Goal: Transaction & Acquisition: Purchase product/service

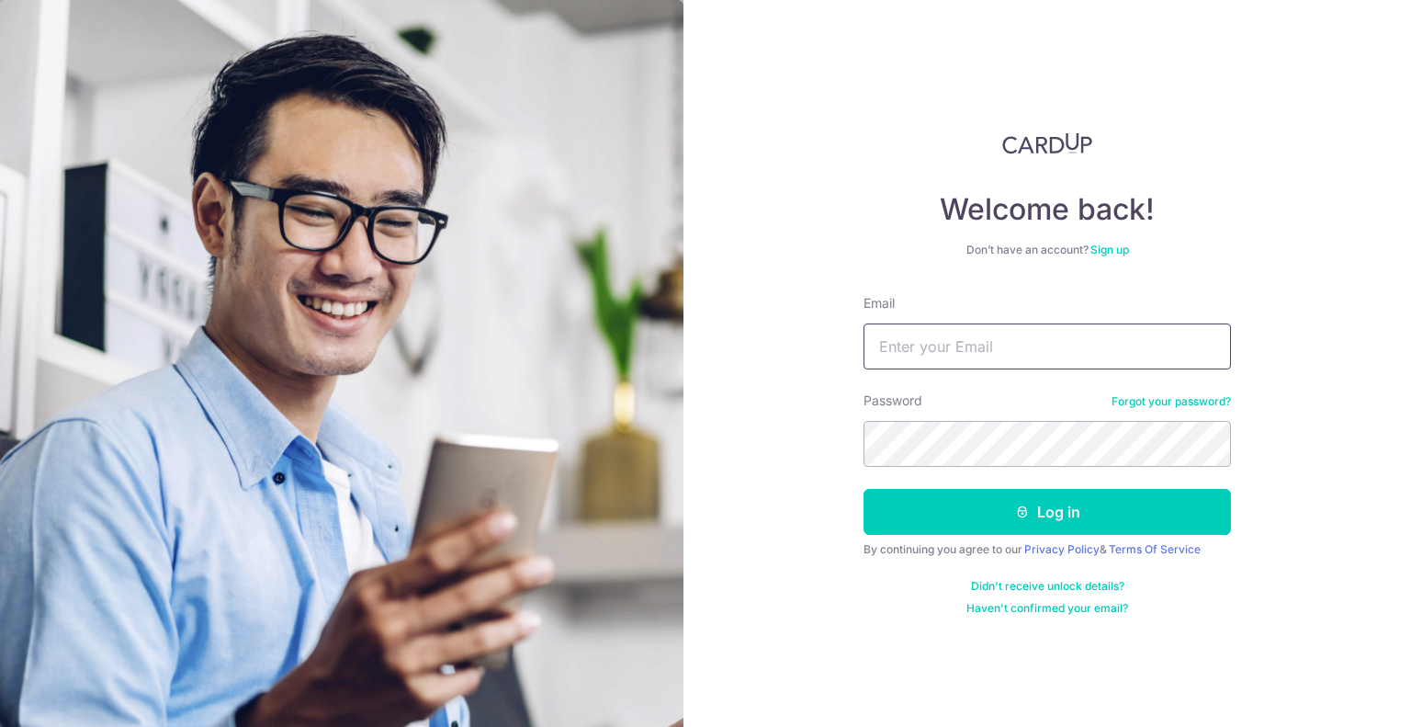
click at [941, 326] on input "Email" at bounding box center [1046, 346] width 367 height 46
click at [943, 337] on input "Email" at bounding box center [1046, 346] width 367 height 46
click at [943, 338] on input "Email" at bounding box center [1046, 346] width 367 height 46
type input "ongcheechow@gmail.com"
click at [863, 489] on button "Log in" at bounding box center [1046, 512] width 367 height 46
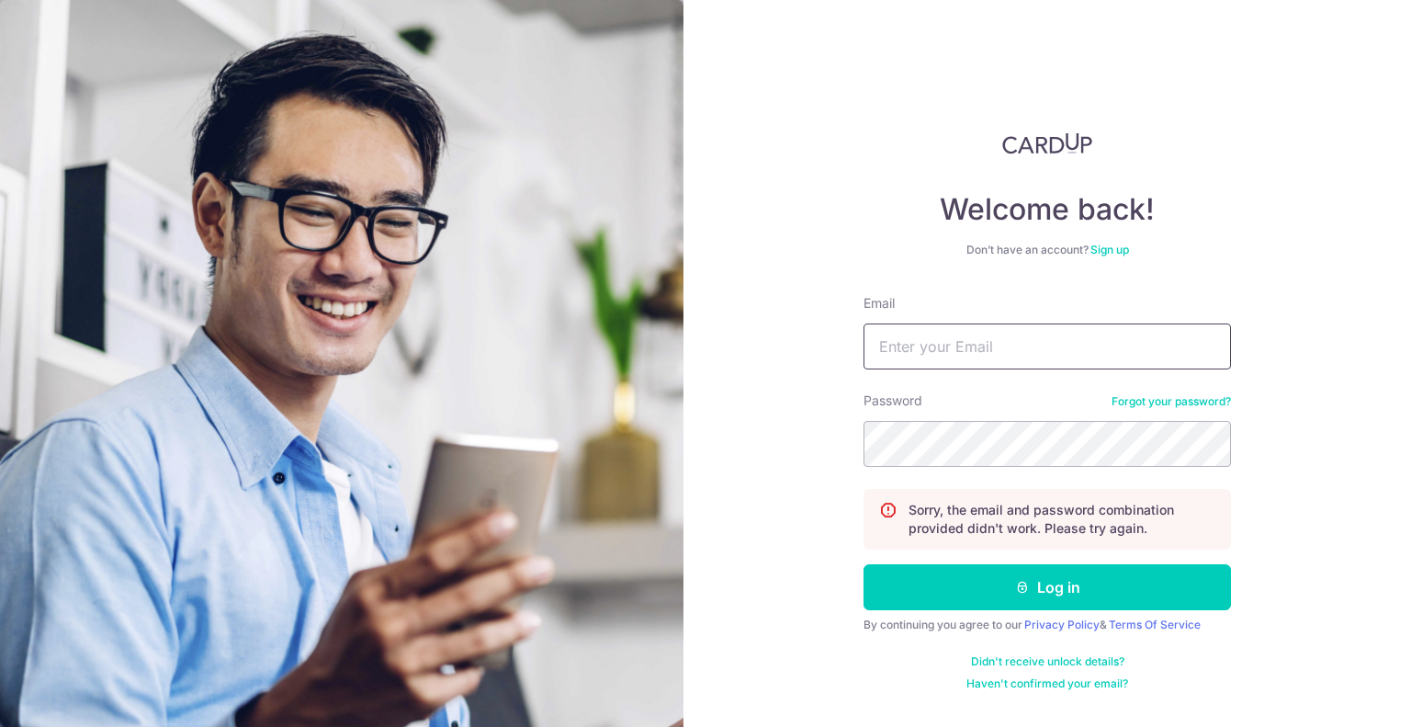
click at [1058, 349] on input "Email" at bounding box center [1046, 346] width 367 height 46
type input "ongcheechow@gmail.com"
click at [863, 564] on button "Log in" at bounding box center [1046, 587] width 367 height 46
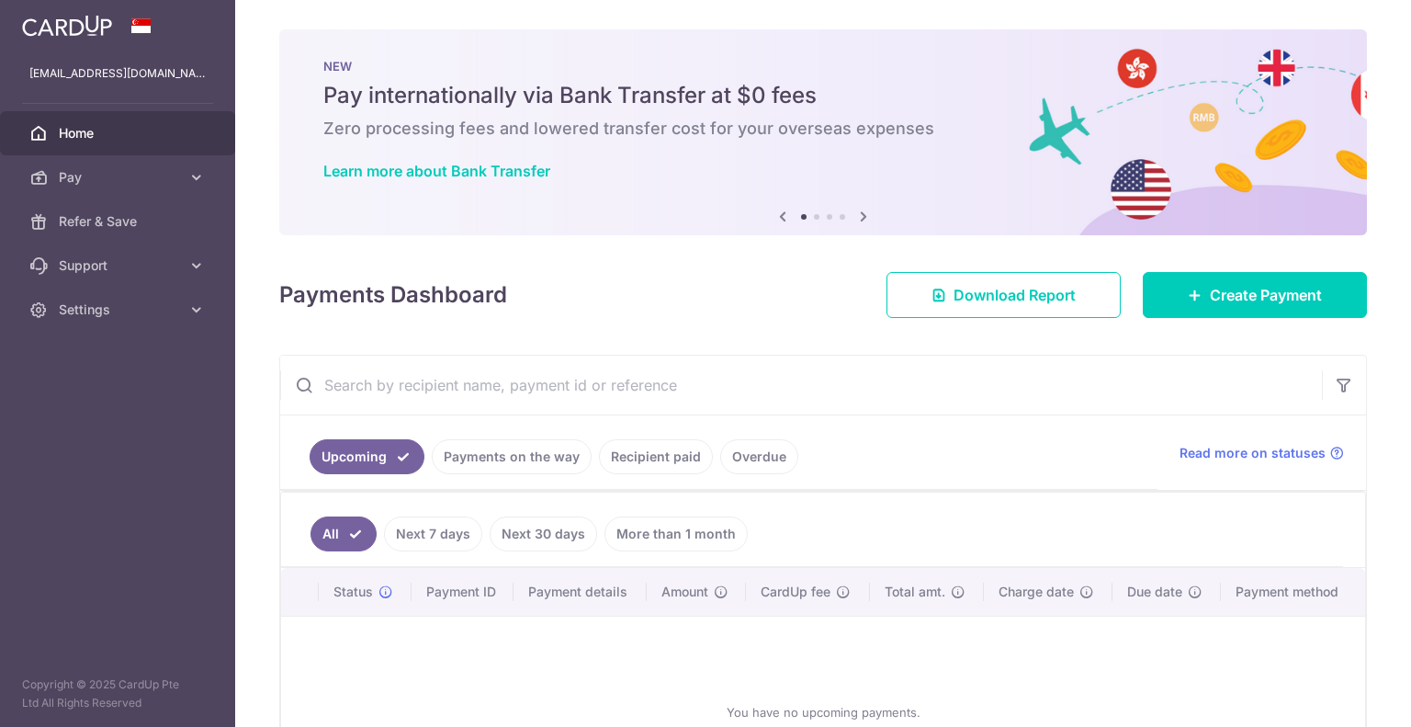
click at [1000, 435] on ul "Upcoming Payments on the way Recipient paid Overdue" at bounding box center [718, 452] width 877 height 74
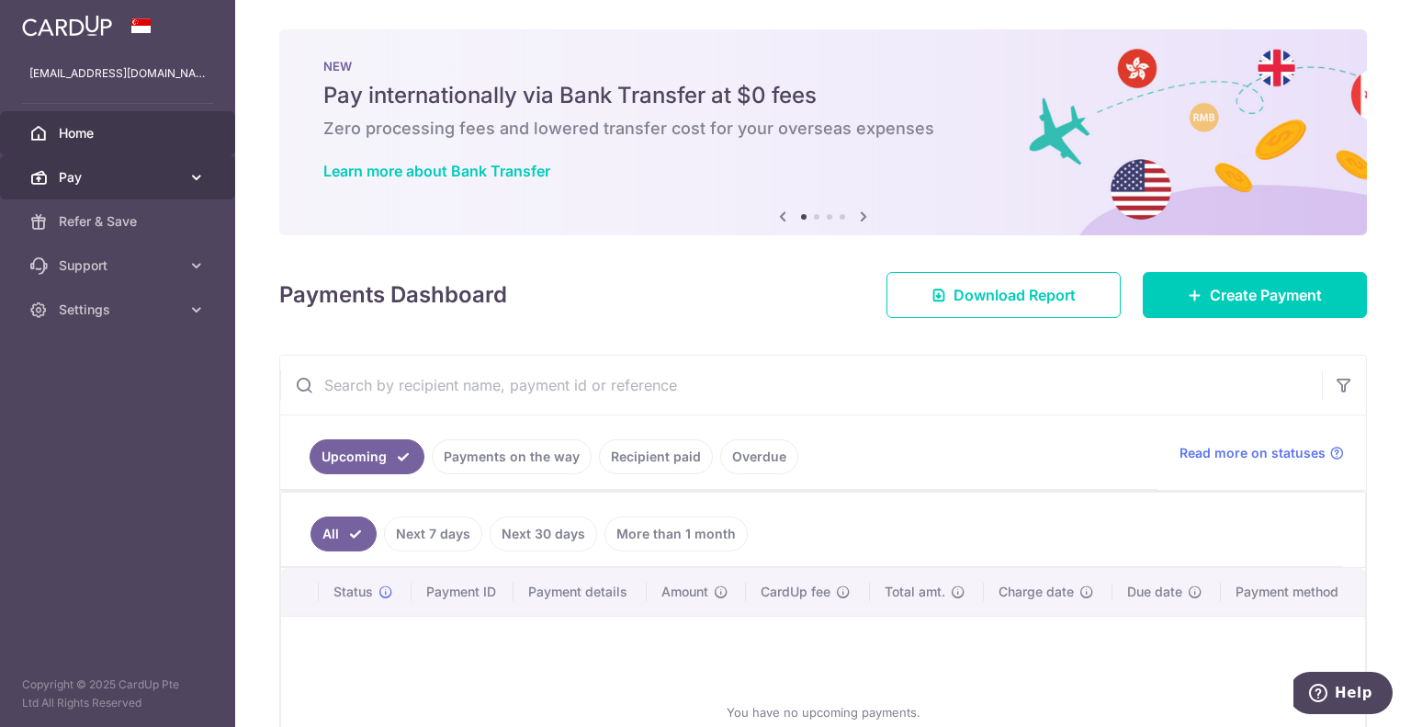
click at [121, 185] on span "Pay" at bounding box center [119, 177] width 121 height 18
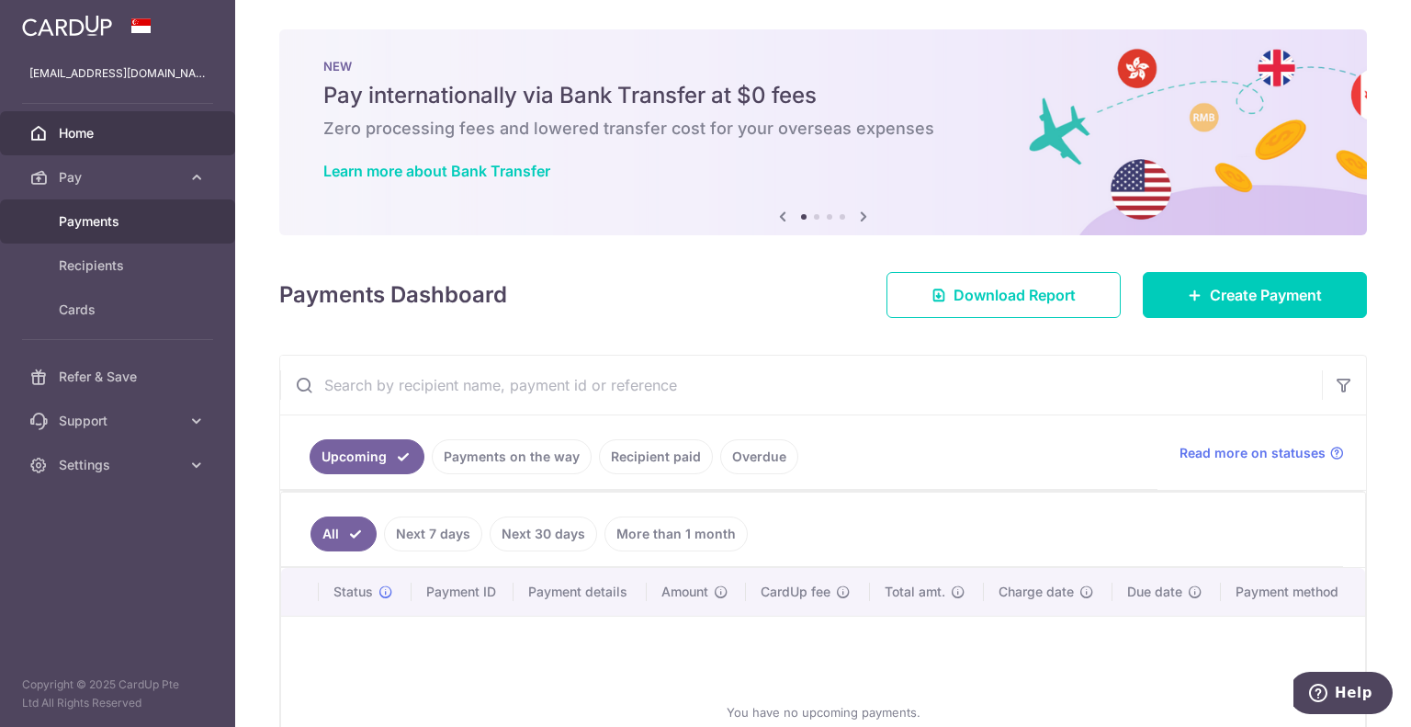
click at [115, 222] on span "Payments" at bounding box center [119, 221] width 121 height 18
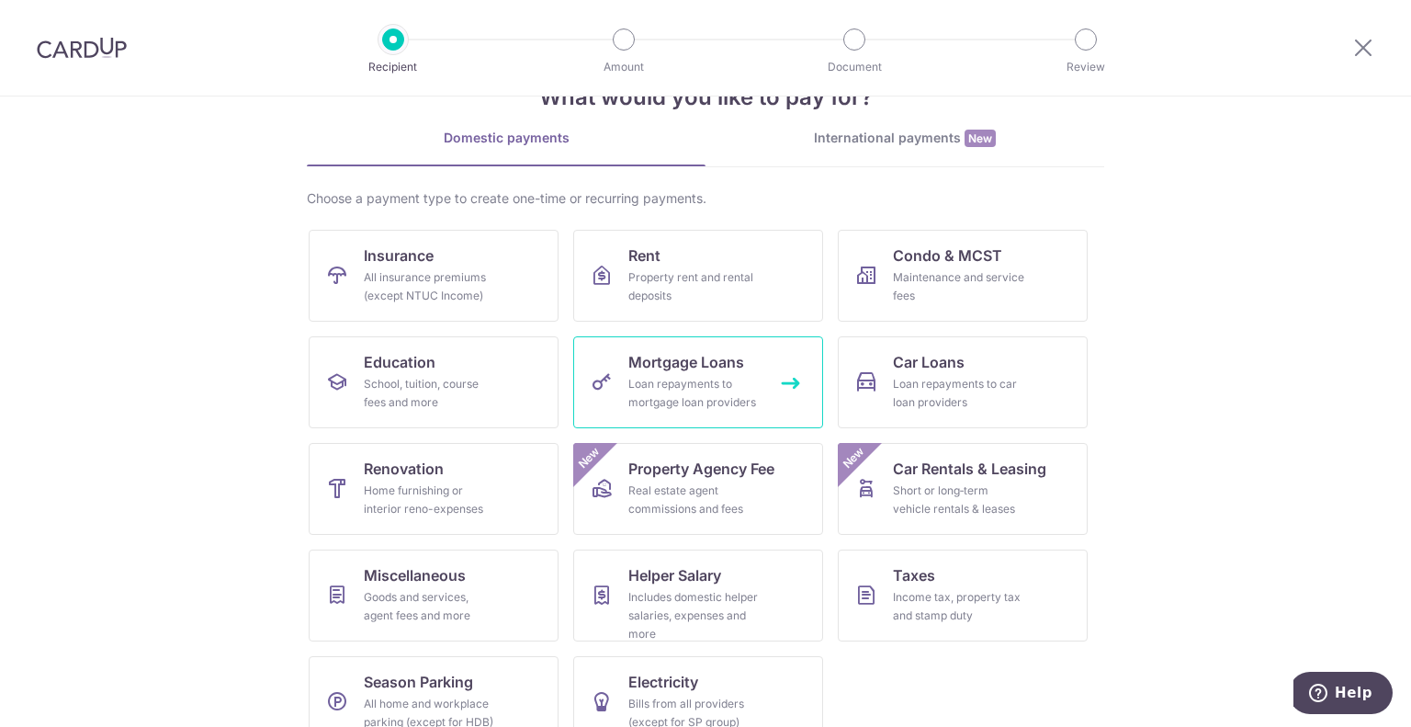
scroll to position [92, 0]
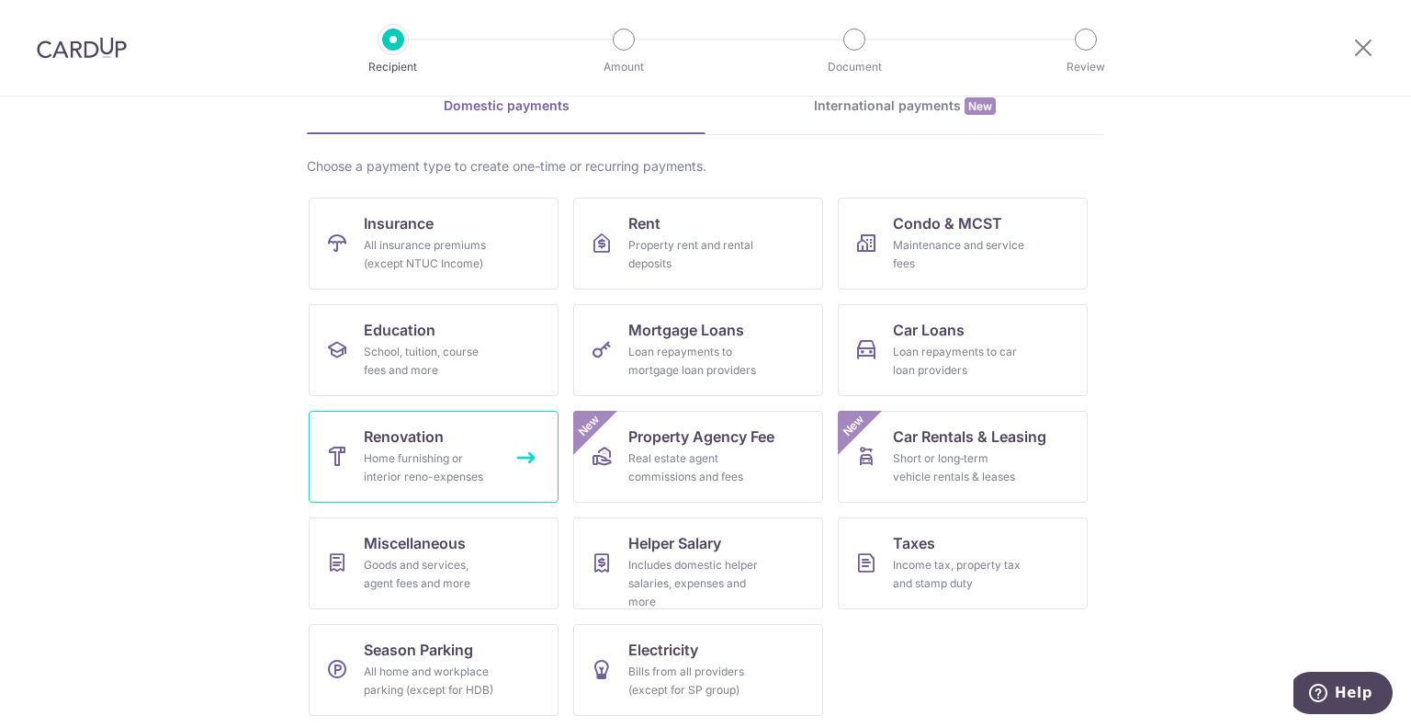
click at [492, 439] on link "Renovation Home furnishing or interior reno-expenses" at bounding box center [434, 457] width 250 height 92
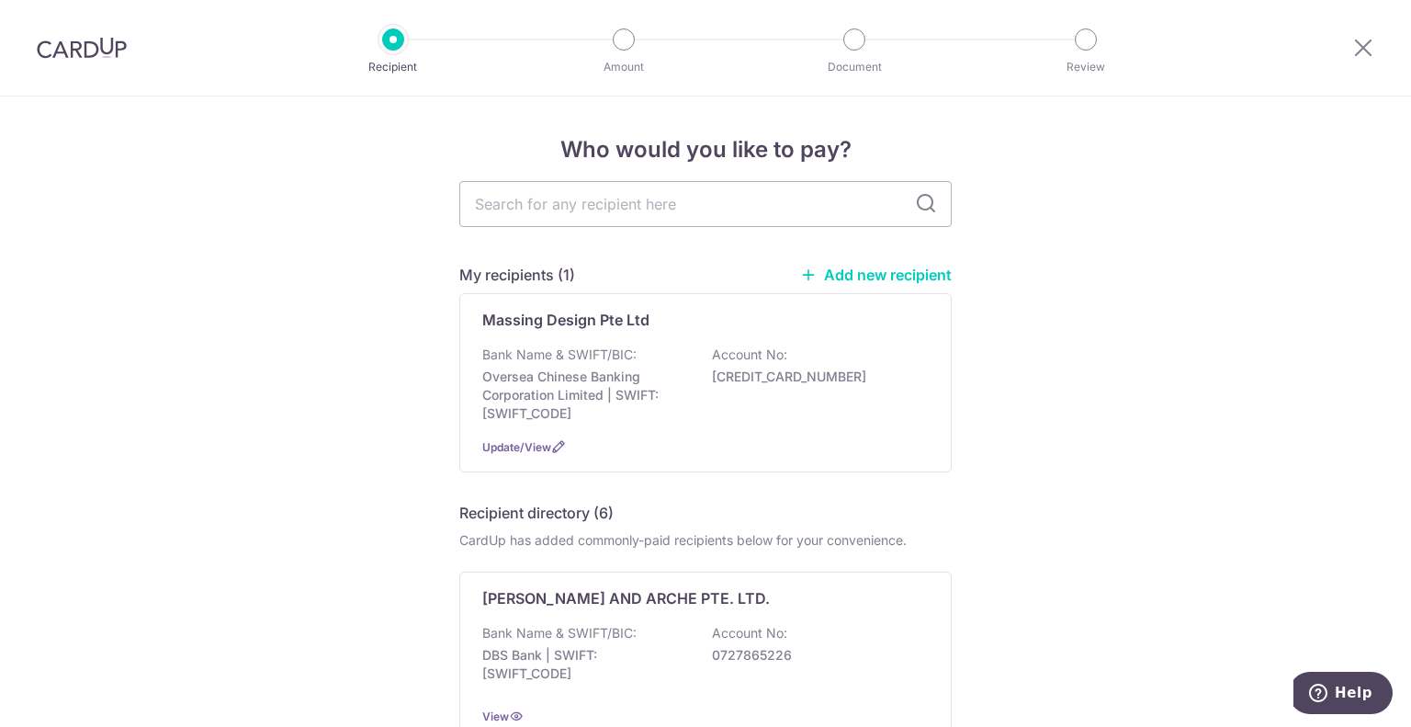
click at [862, 268] on link "Add new recipient" at bounding box center [876, 274] width 152 height 18
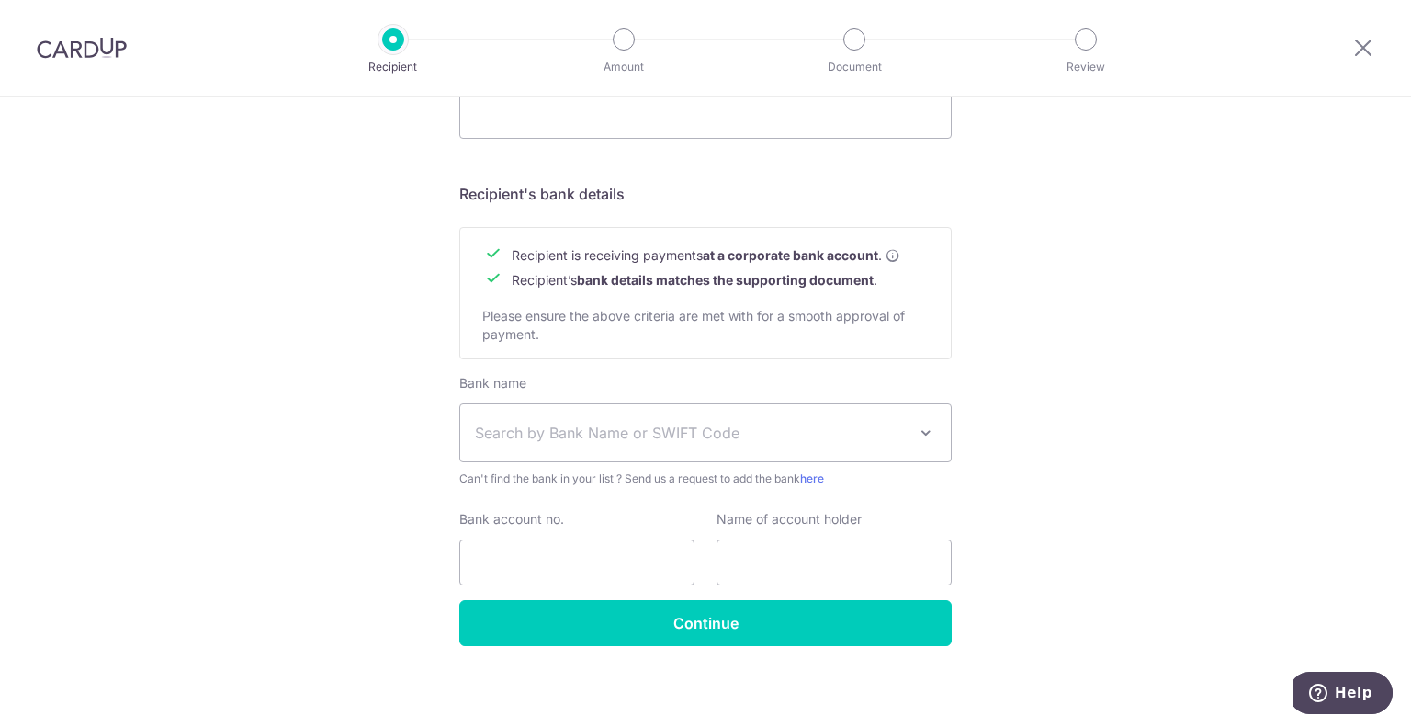
scroll to position [750, 0]
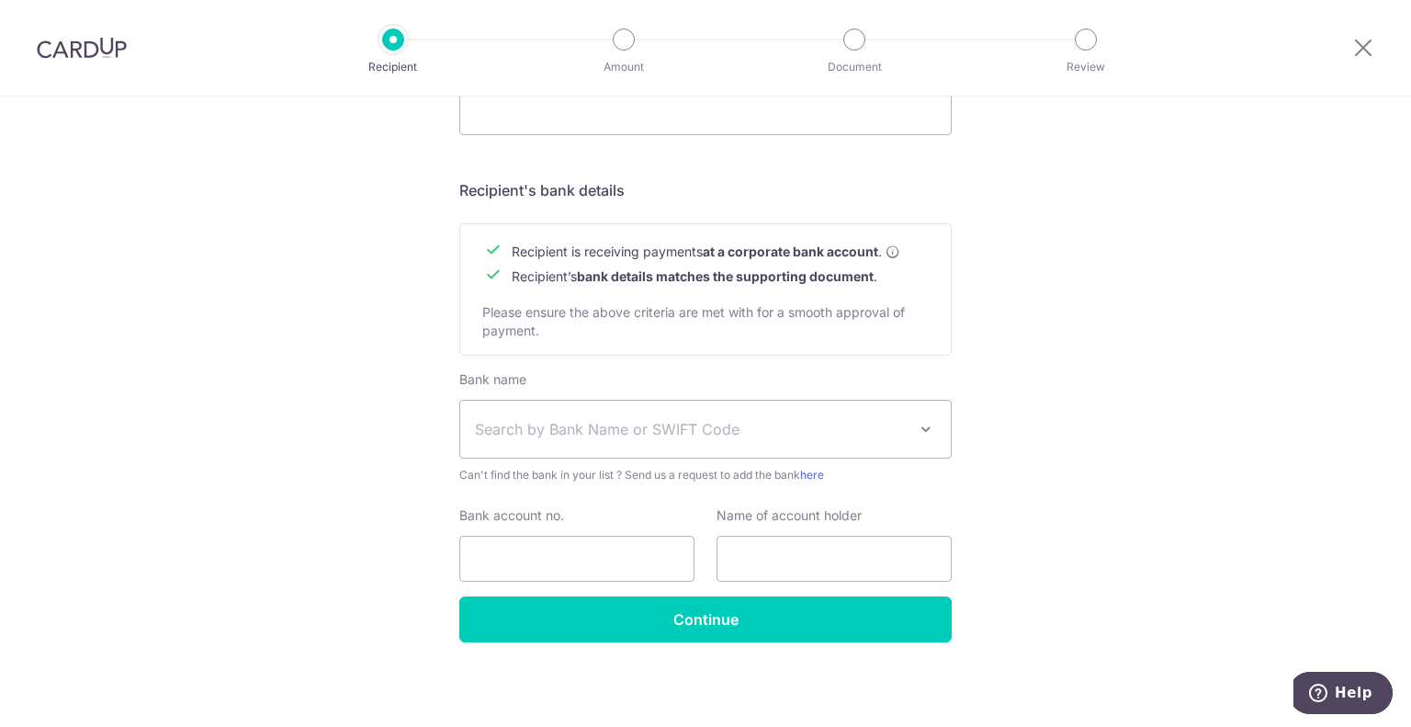
click at [838, 429] on span "Search by Bank Name or SWIFT Code" at bounding box center [691, 429] width 432 height 22
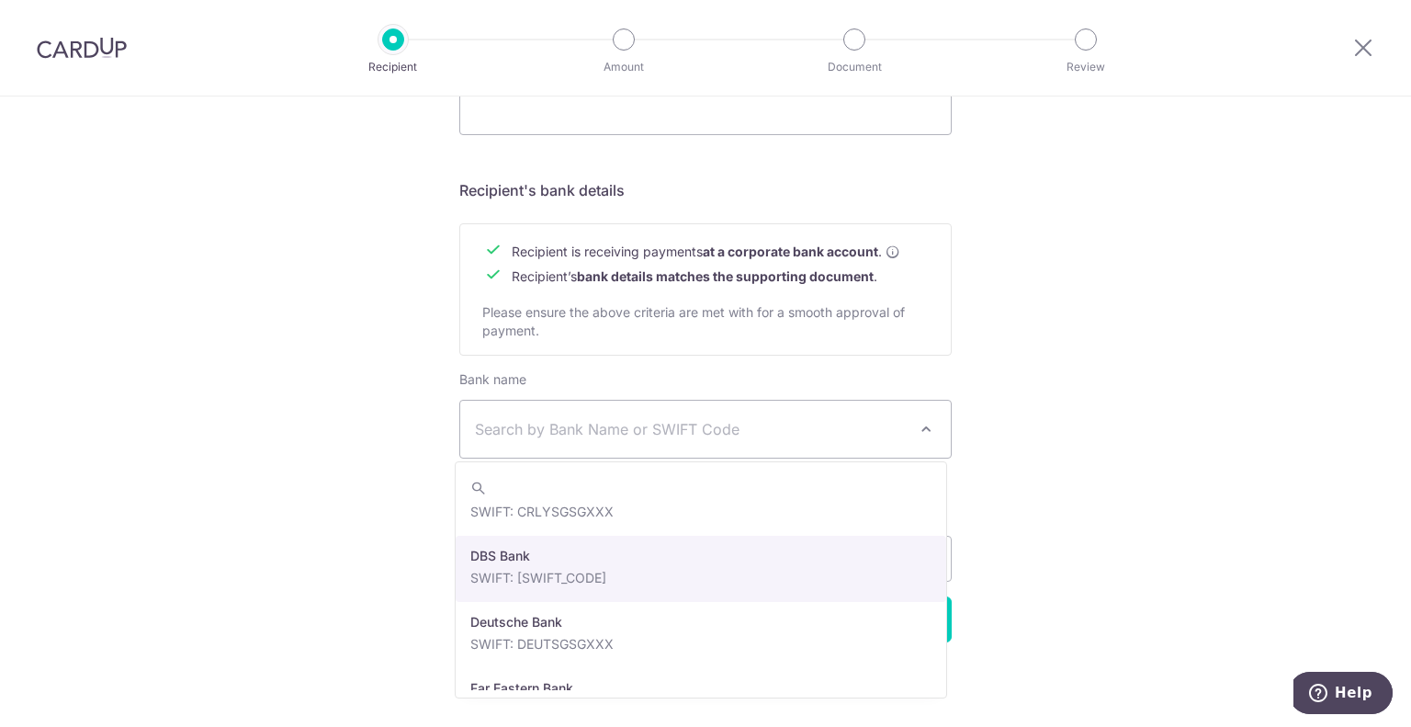
scroll to position [1653, 0]
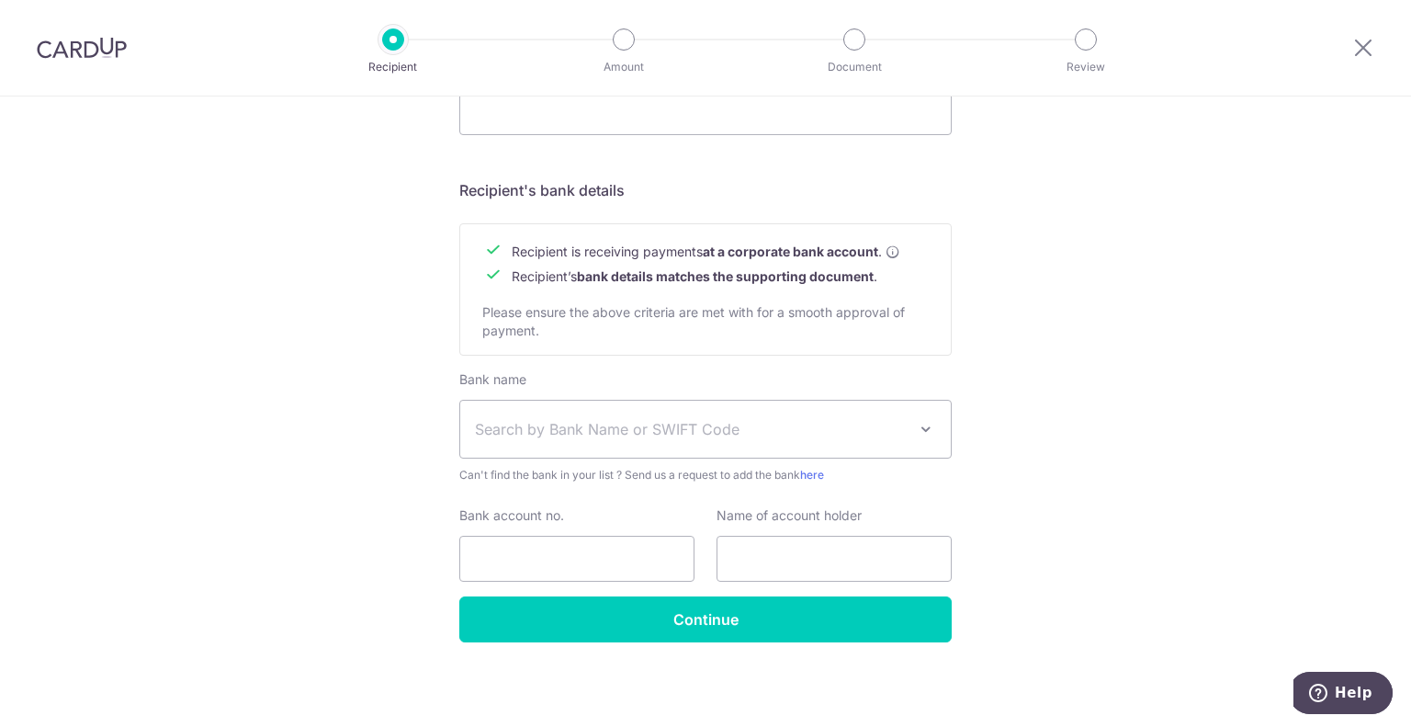
click at [977, 505] on div "Who would you like to pay? Your recipient does not need a CardUp account to rec…" at bounding box center [705, 37] width 1411 height 1381
click at [1107, 601] on div "Who would you like to pay? Your recipient does not need a CardUp account to rec…" at bounding box center [705, 37] width 1411 height 1381
click at [843, 521] on label "Name of account holder" at bounding box center [788, 515] width 145 height 18
